Goal: Use online tool/utility: Utilize a website feature to perform a specific function

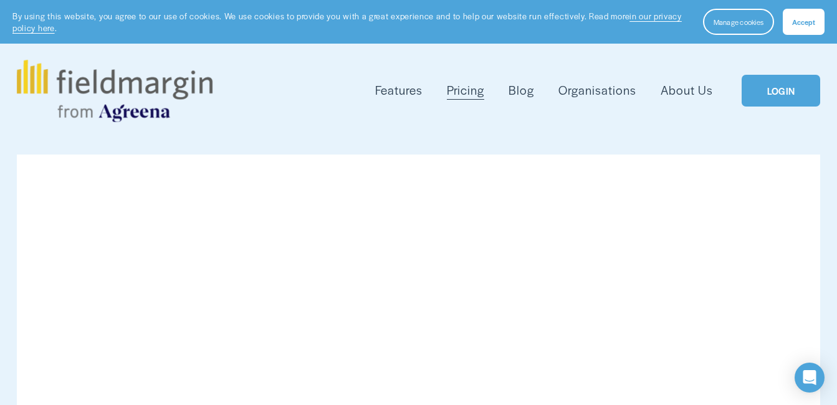
click at [802, 27] on button "Accept" at bounding box center [804, 22] width 42 height 26
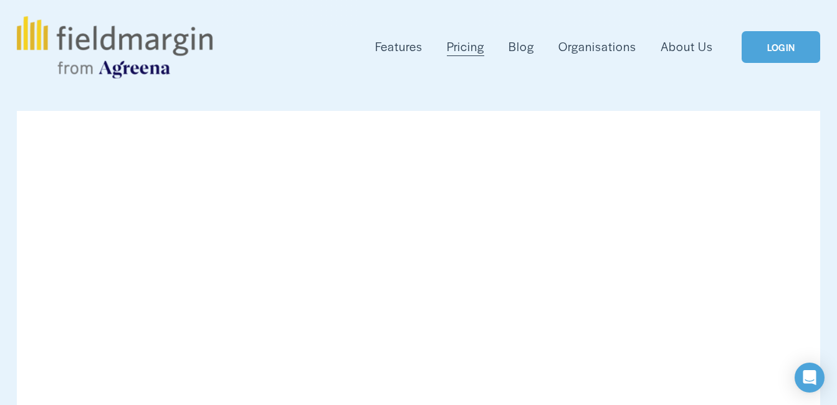
click at [778, 54] on link "LOGIN" at bounding box center [781, 47] width 79 height 32
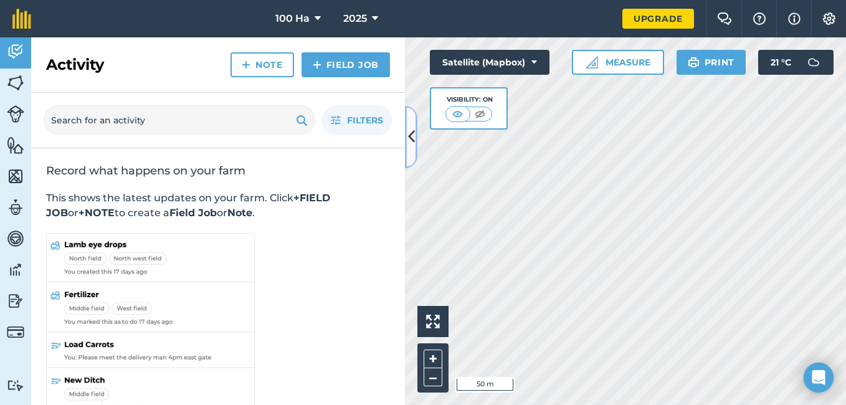
click at [411, 133] on icon at bounding box center [411, 137] width 7 height 22
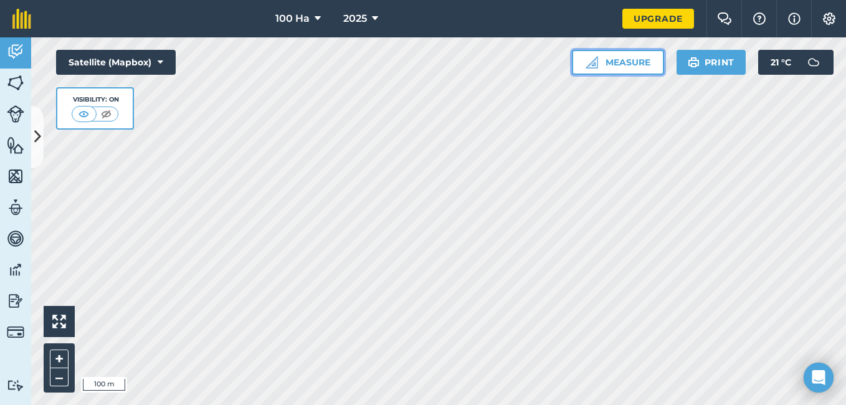
click at [622, 60] on button "Measure" at bounding box center [618, 62] width 92 height 25
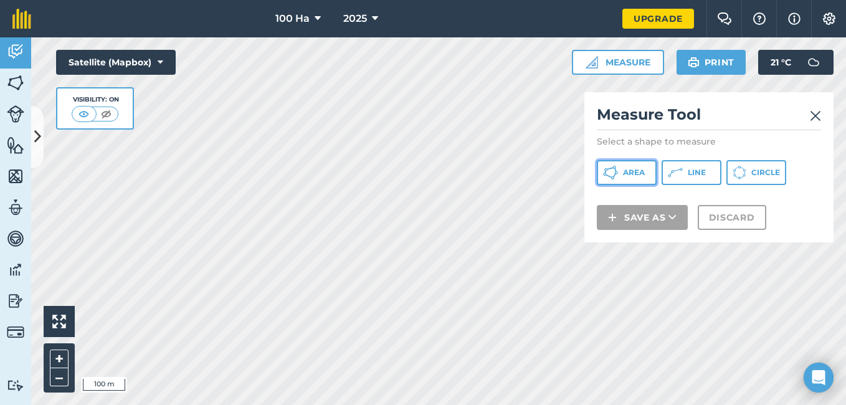
click at [631, 170] on span "Area" at bounding box center [634, 173] width 22 height 10
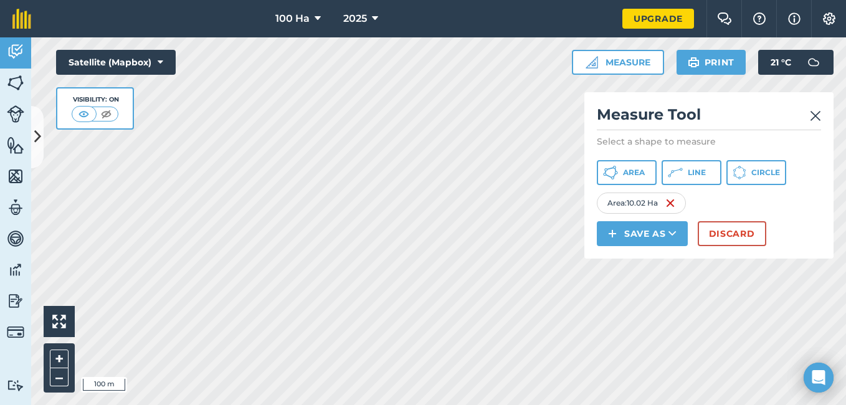
click at [408, 405] on html "100 Ha 2025 Upgrade Farm Chat Help Info Settings Map printing is not available …" at bounding box center [423, 202] width 846 height 405
click at [380, 405] on html "100 Ha 2025 Upgrade Farm Chat Help Info Settings Map printing is not available …" at bounding box center [423, 202] width 846 height 405
click at [186, 405] on html "100 Ha 2025 Upgrade Farm Chat Help Info Settings Map printing is not available …" at bounding box center [423, 202] width 846 height 405
click at [292, 405] on html "100 Ha 2025 Upgrade Farm Chat Help Info Settings Map printing is not available …" at bounding box center [423, 202] width 846 height 405
click at [0, 319] on html "100 Ha 2025 Upgrade Farm Chat Help Info Settings Map printing is not available …" at bounding box center [423, 202] width 846 height 405
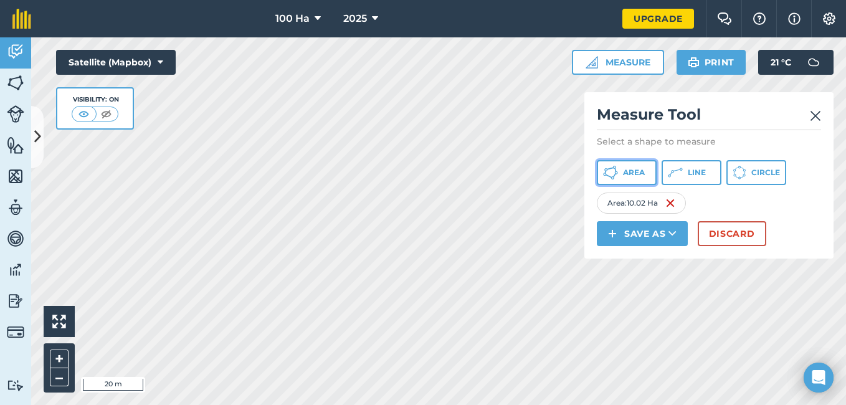
click at [625, 171] on span "Area" at bounding box center [634, 173] width 22 height 10
click at [790, 202] on img at bounding box center [785, 203] width 10 height 15
click at [685, 167] on button "Line" at bounding box center [692, 172] width 60 height 25
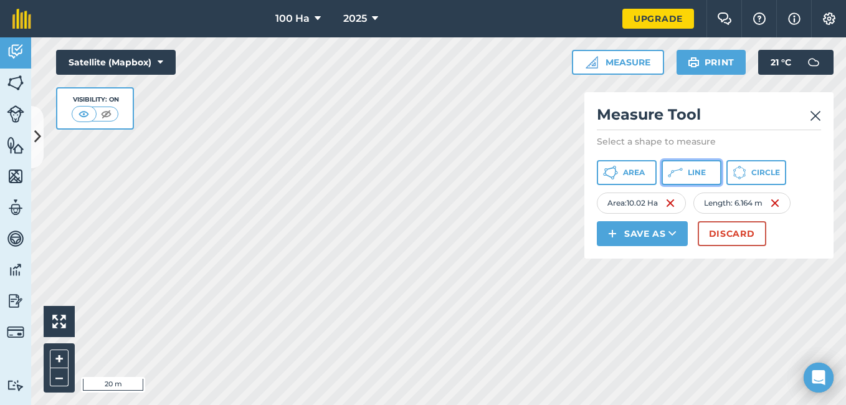
click at [678, 169] on icon at bounding box center [675, 172] width 15 height 15
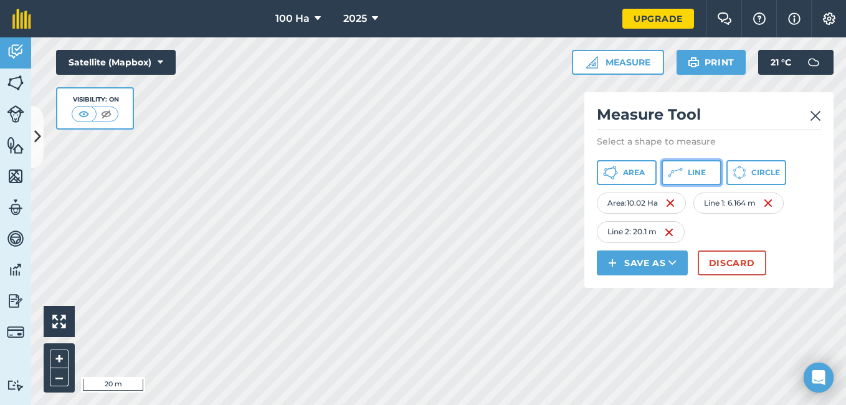
click at [673, 172] on icon at bounding box center [675, 172] width 15 height 15
click at [683, 166] on icon at bounding box center [675, 172] width 15 height 15
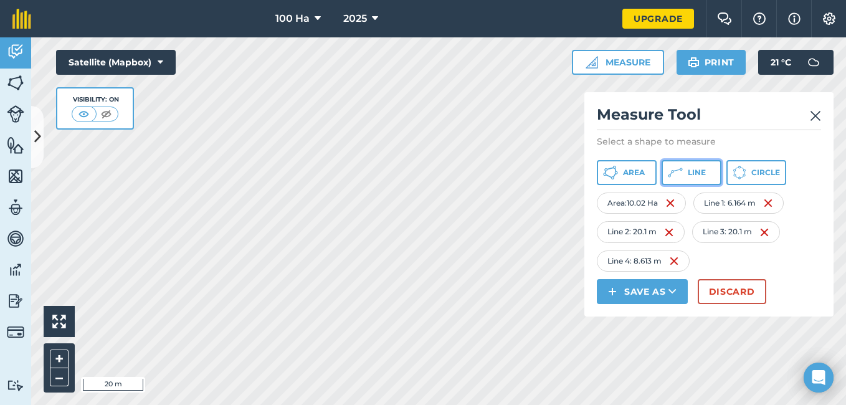
click at [693, 168] on span "Line" at bounding box center [697, 173] width 18 height 10
click at [681, 170] on icon at bounding box center [675, 172] width 15 height 15
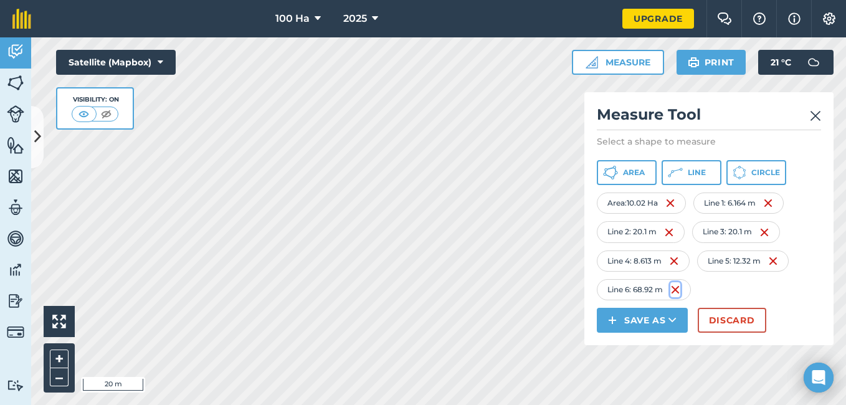
click at [679, 284] on img at bounding box center [676, 289] width 10 height 15
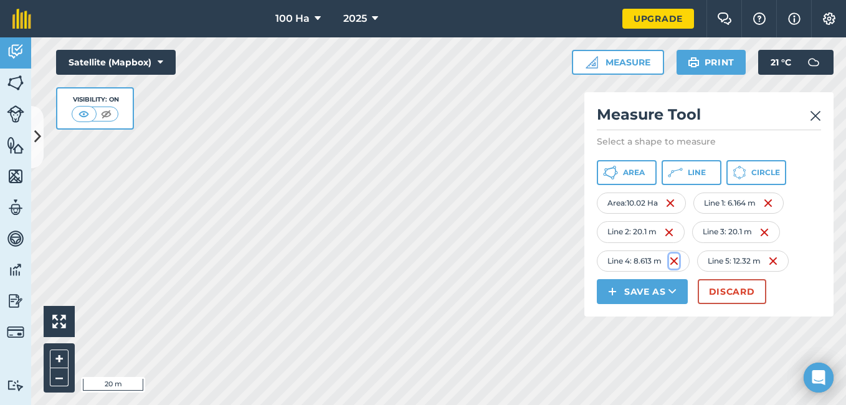
click at [676, 258] on img at bounding box center [674, 261] width 10 height 15
click at [674, 233] on img at bounding box center [669, 232] width 10 height 15
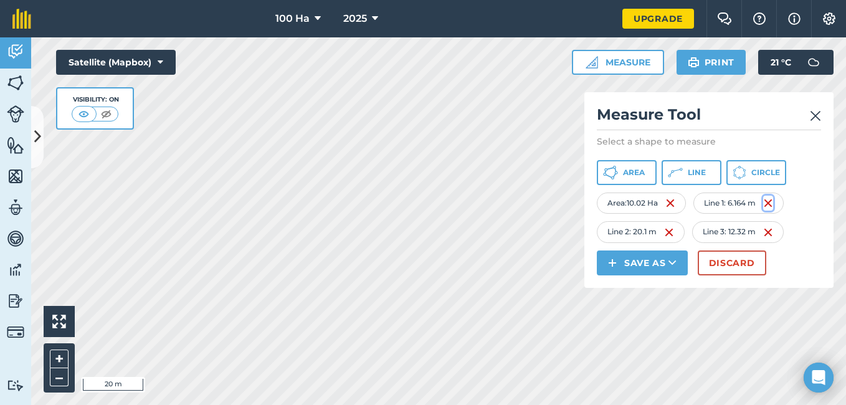
click at [772, 204] on img at bounding box center [769, 203] width 10 height 15
click at [769, 204] on img at bounding box center [764, 203] width 10 height 15
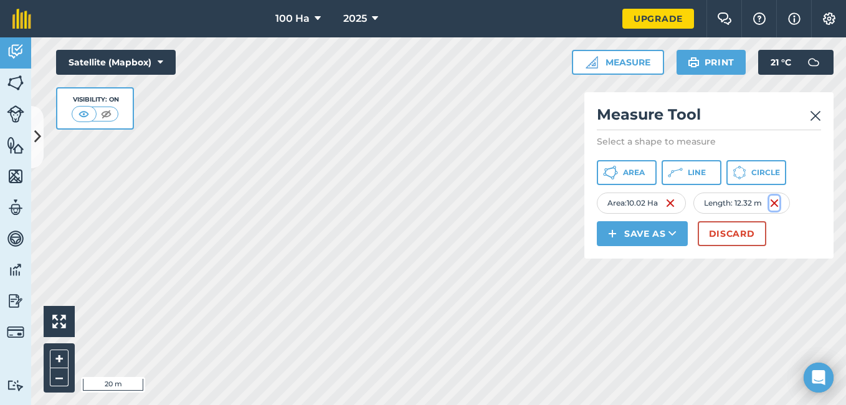
click at [777, 200] on img at bounding box center [775, 203] width 10 height 15
click at [743, 228] on div "Click to start drawing i 50 m + – Satellite (Mapbox) Visibility: On Measure Mea…" at bounding box center [438, 221] width 815 height 368
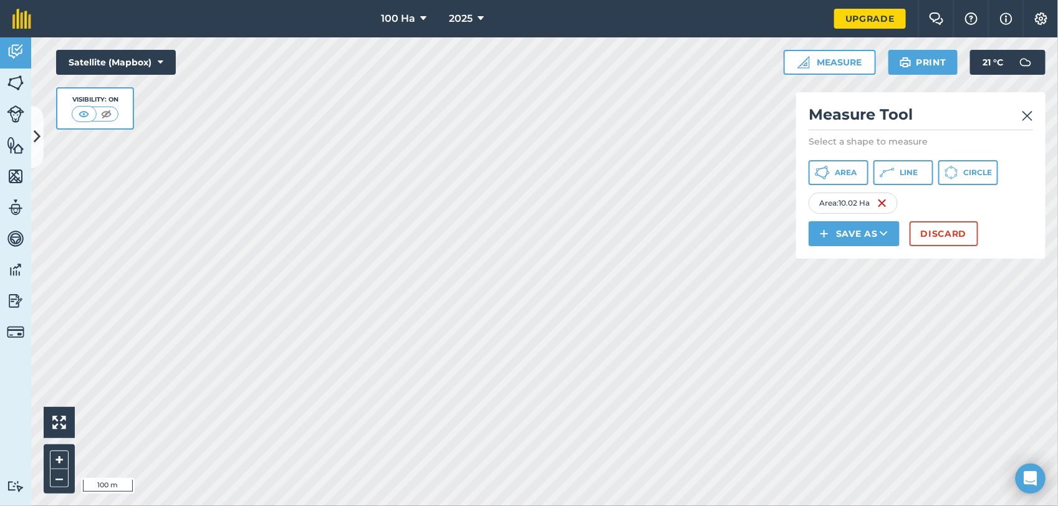
click at [846, 319] on html "100 Ha 2025 Upgrade Farm Chat Help Info Settings Map printing is not available …" at bounding box center [529, 253] width 1058 height 506
click at [846, 169] on icon at bounding box center [887, 172] width 15 height 15
click at [846, 170] on icon at bounding box center [887, 172] width 15 height 15
